Goal: Transaction & Acquisition: Obtain resource

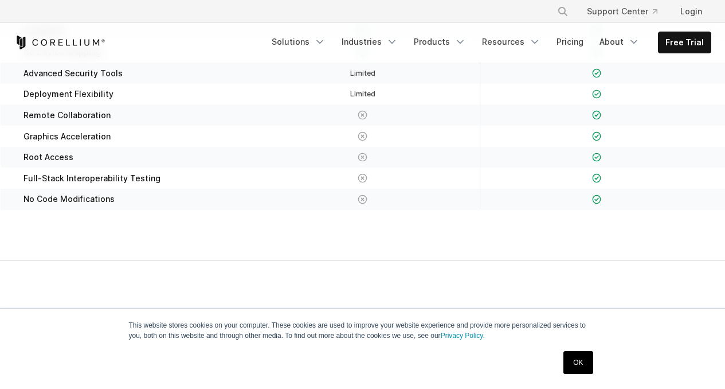
click at [570, 363] on link "OK" at bounding box center [578, 362] width 29 height 23
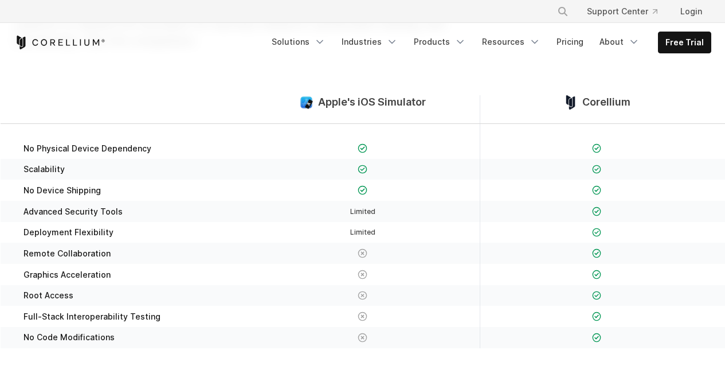
scroll to position [164, 0]
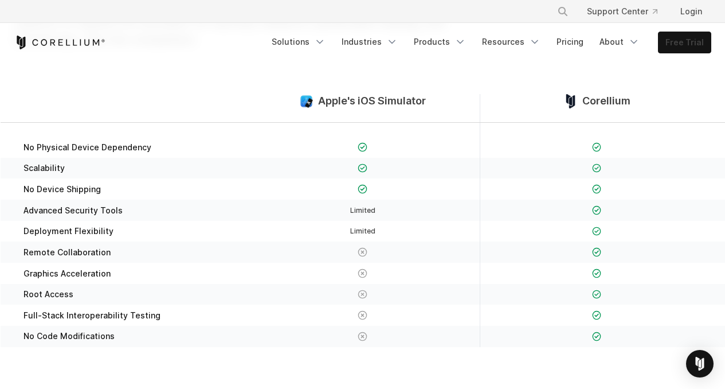
click at [683, 52] on link "Free Trial" at bounding box center [685, 42] width 52 height 21
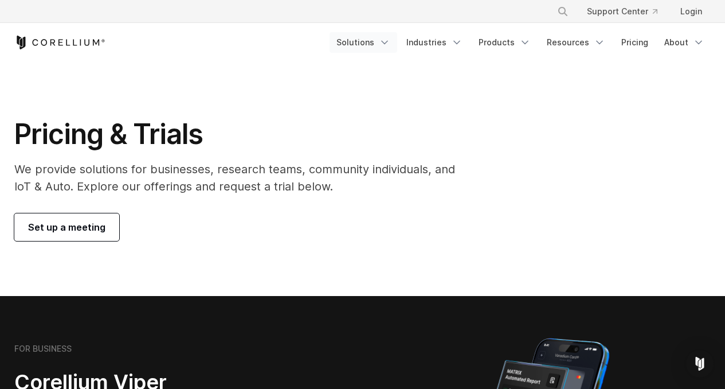
click at [389, 42] on icon "Navigation Menu" at bounding box center [384, 42] width 11 height 11
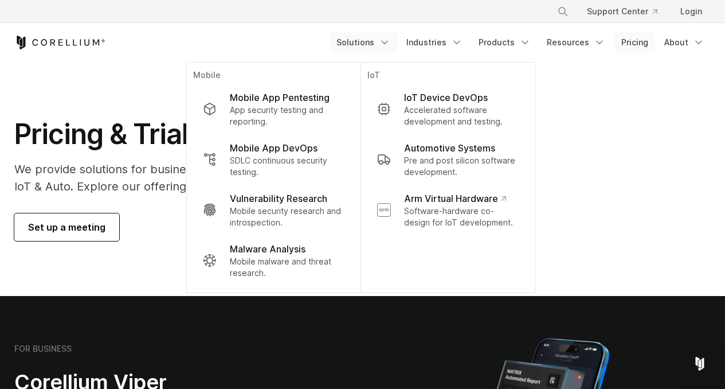
click at [634, 41] on link "Pricing" at bounding box center [635, 42] width 41 height 21
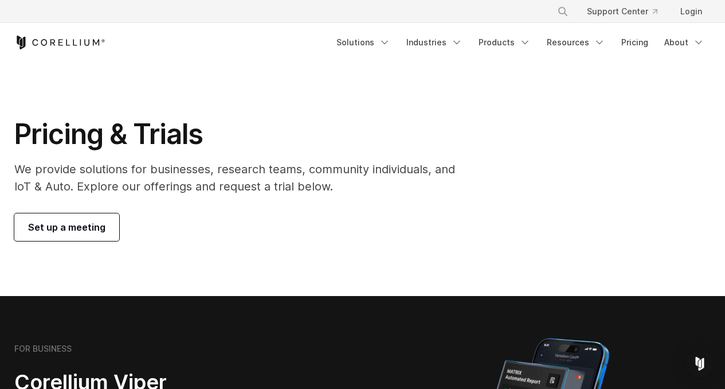
click at [639, 29] on div "Free Trial Solutions" at bounding box center [362, 42] width 697 height 39
click at [639, 43] on link "Pricing" at bounding box center [635, 42] width 41 height 21
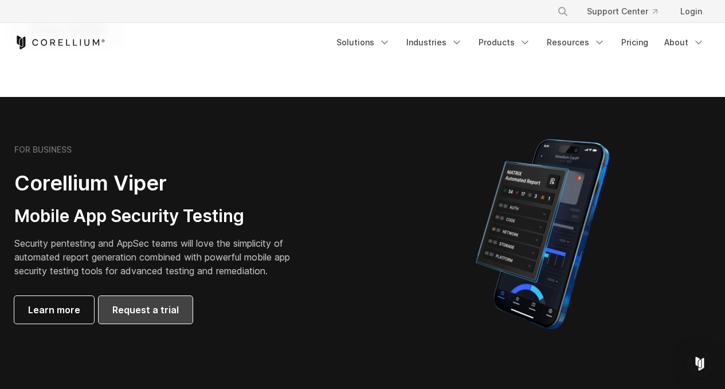
scroll to position [198, 0]
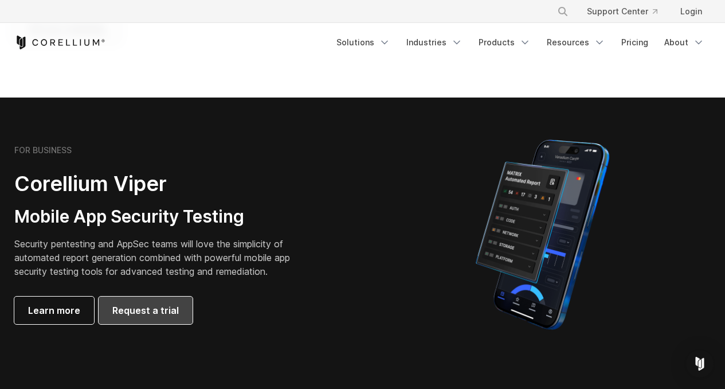
click at [158, 308] on span "Request a trial" at bounding box center [145, 310] width 67 height 14
